Goal: Use online tool/utility: Use online tool/utility

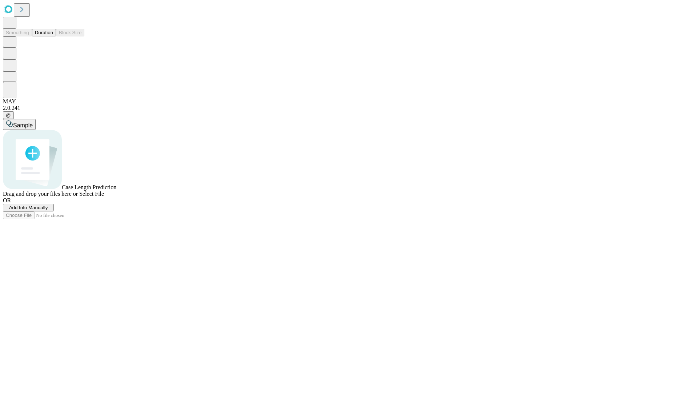
click at [104, 197] on span "Select File" at bounding box center [91, 194] width 25 height 6
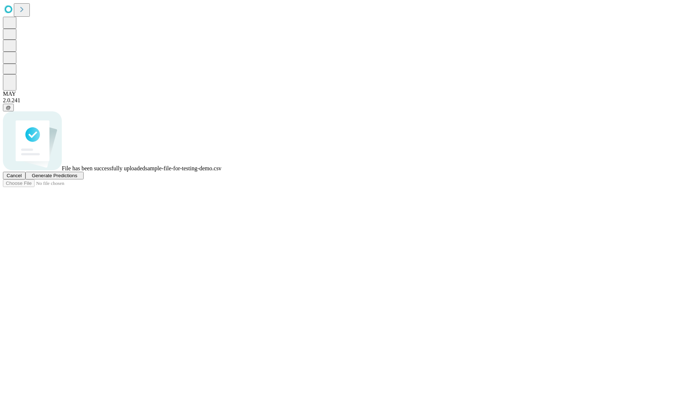
click at [77, 178] on span "Generate Predictions" at bounding box center [54, 175] width 45 height 5
